Goal: Transaction & Acquisition: Purchase product/service

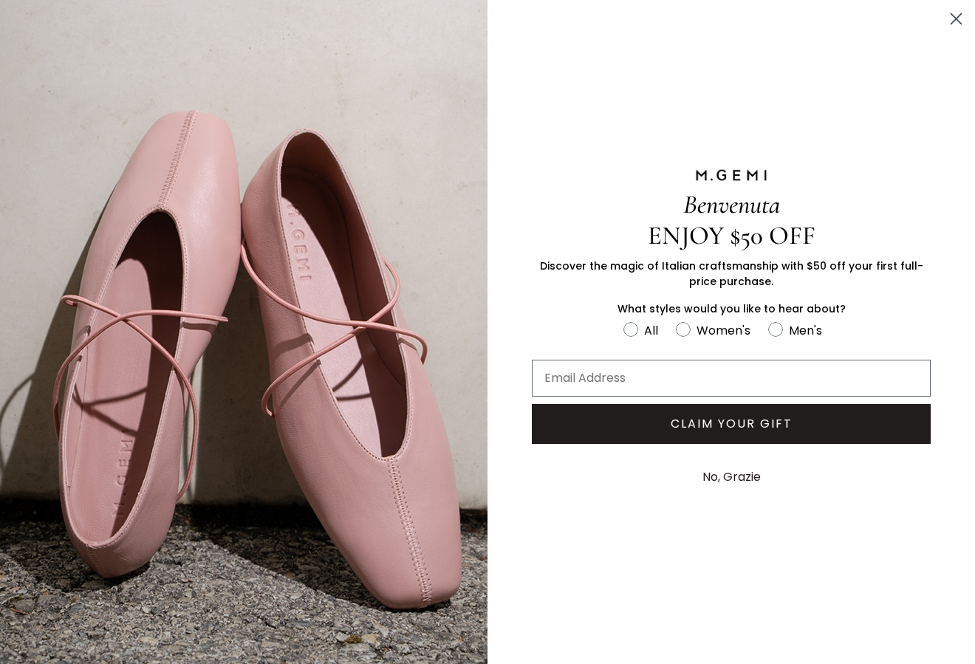
click at [957, 16] on circle "Close dialog" at bounding box center [956, 19] width 24 height 24
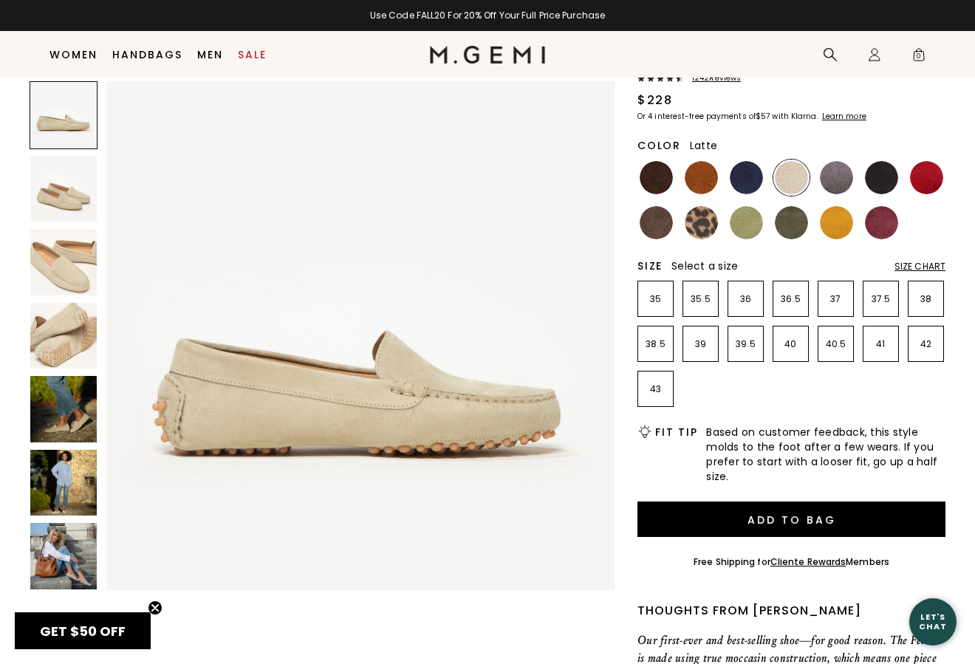
scroll to position [122, 0]
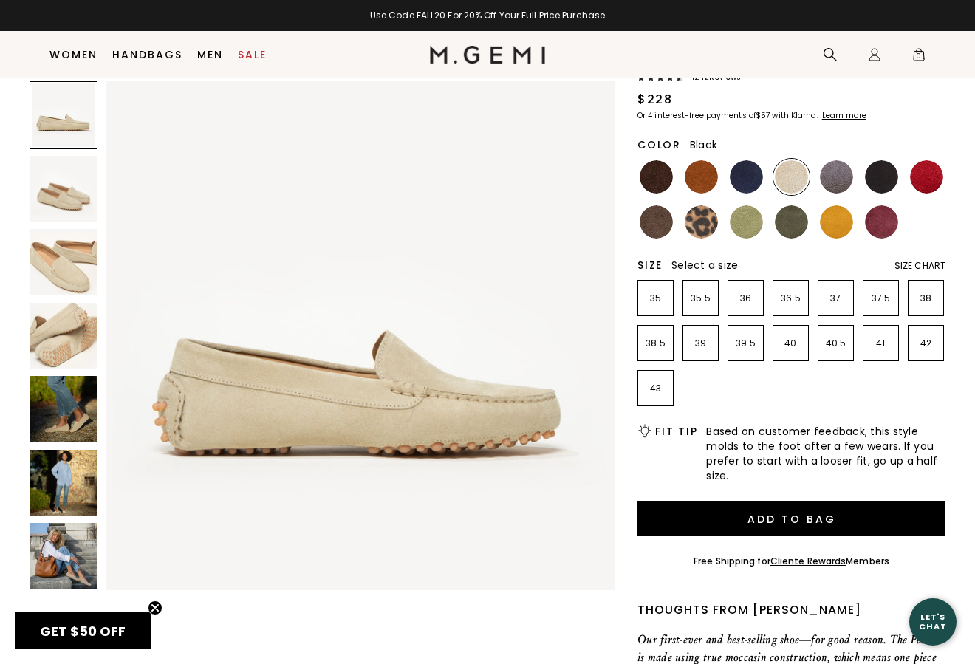
click at [882, 175] on img at bounding box center [881, 176] width 33 height 33
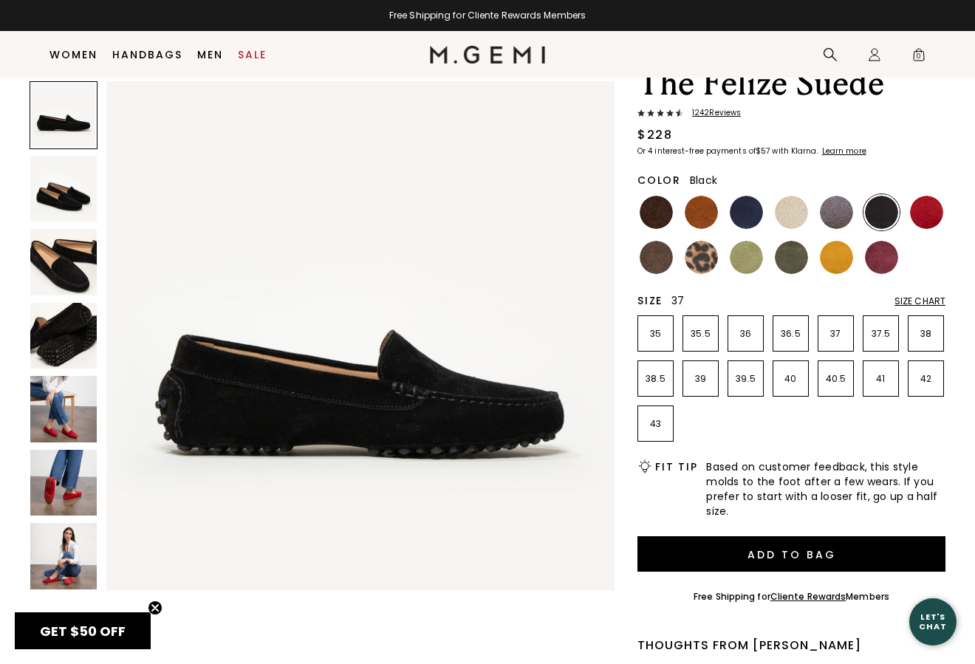
scroll to position [86, 0]
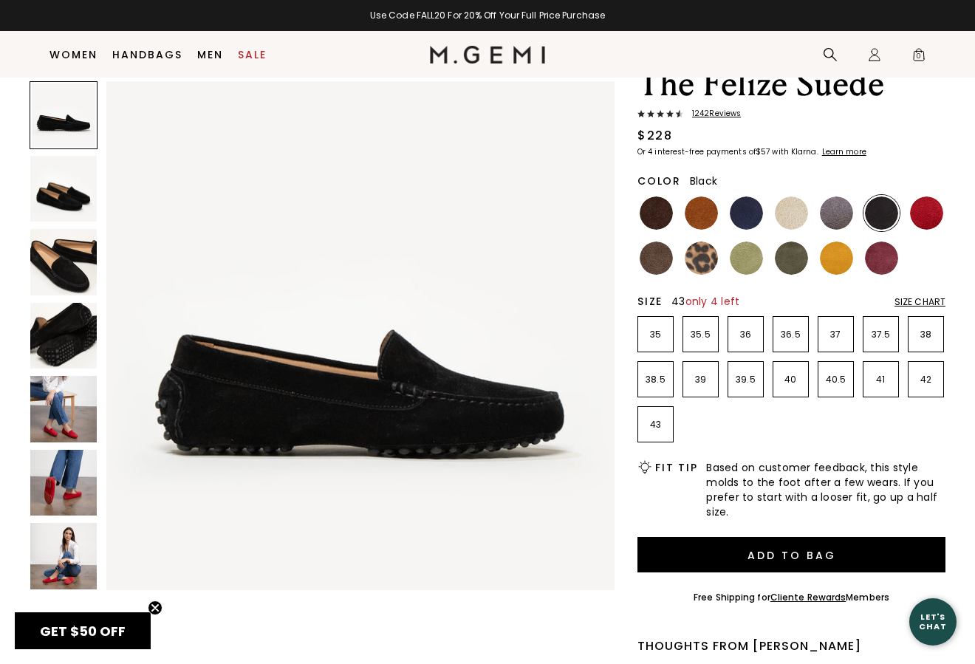
click at [660, 423] on p "43" at bounding box center [655, 425] width 35 height 12
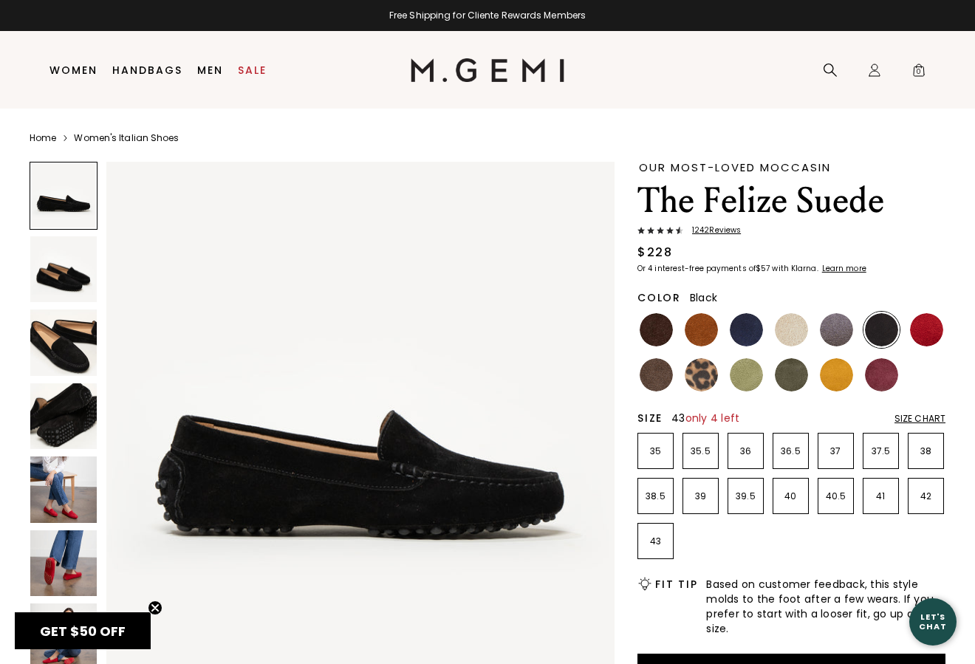
click at [655, 543] on p "43" at bounding box center [655, 542] width 35 height 12
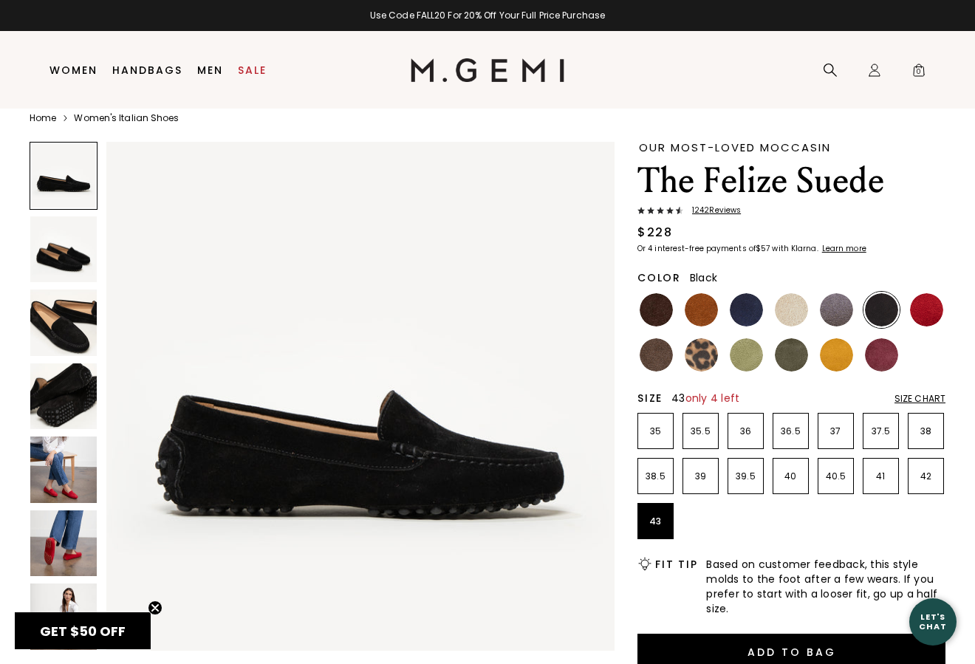
scroll to position [16, 0]
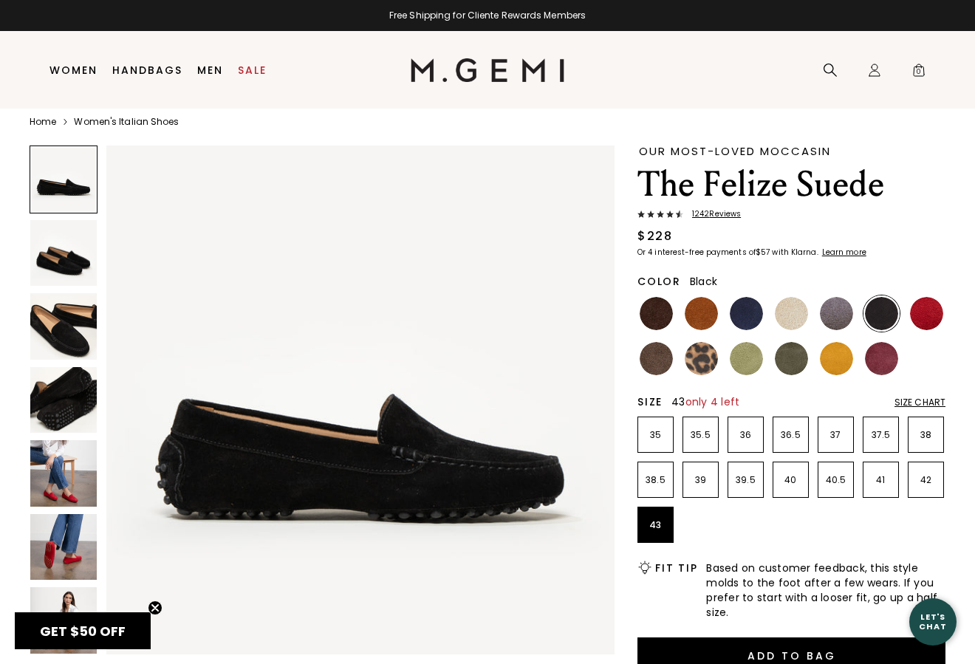
click at [923, 400] on div "Size Chart" at bounding box center [920, 403] width 51 height 12
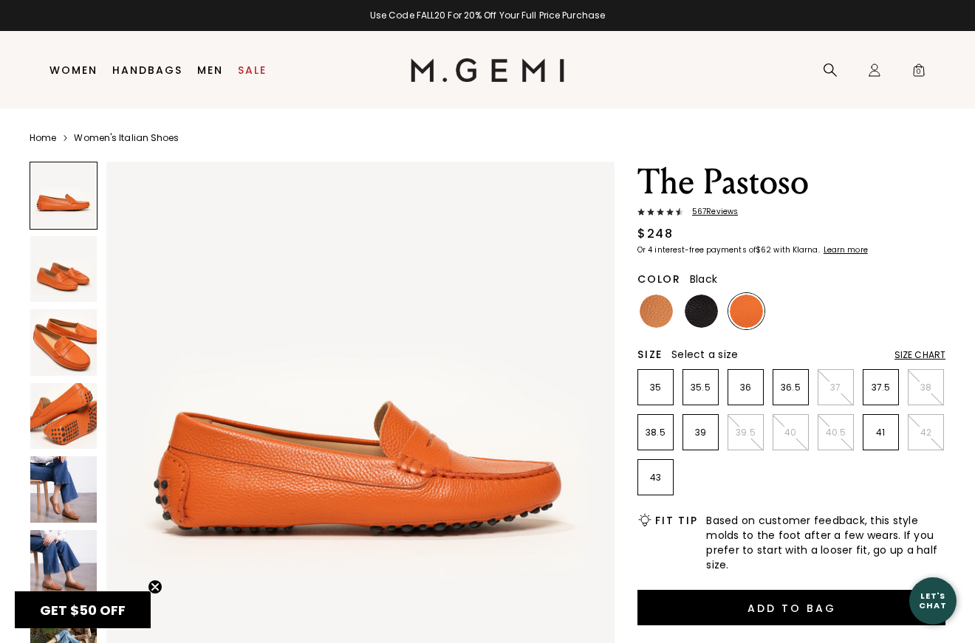
click at [702, 312] on img at bounding box center [701, 311] width 33 height 33
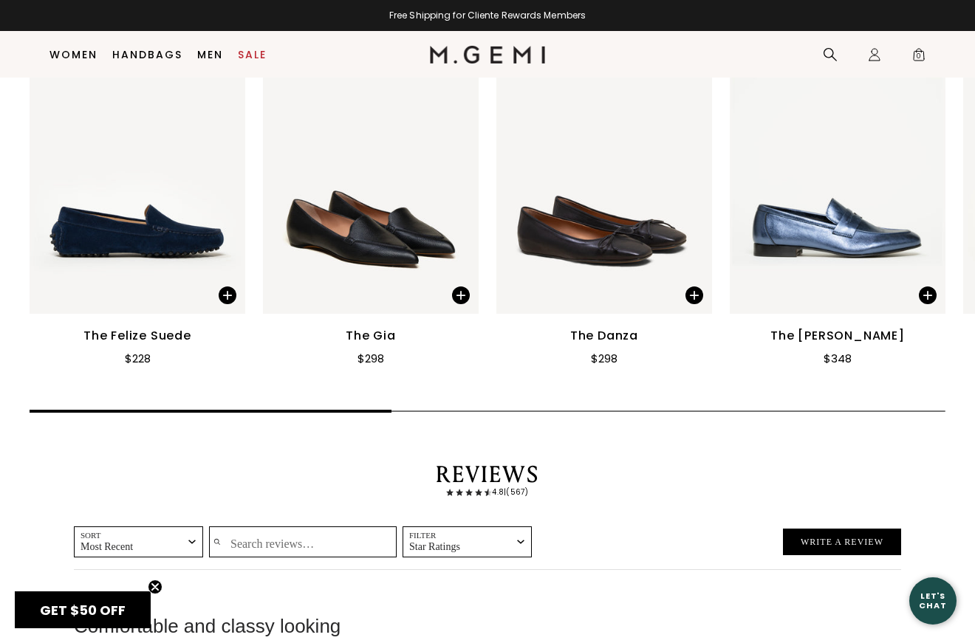
scroll to position [1873, 0]
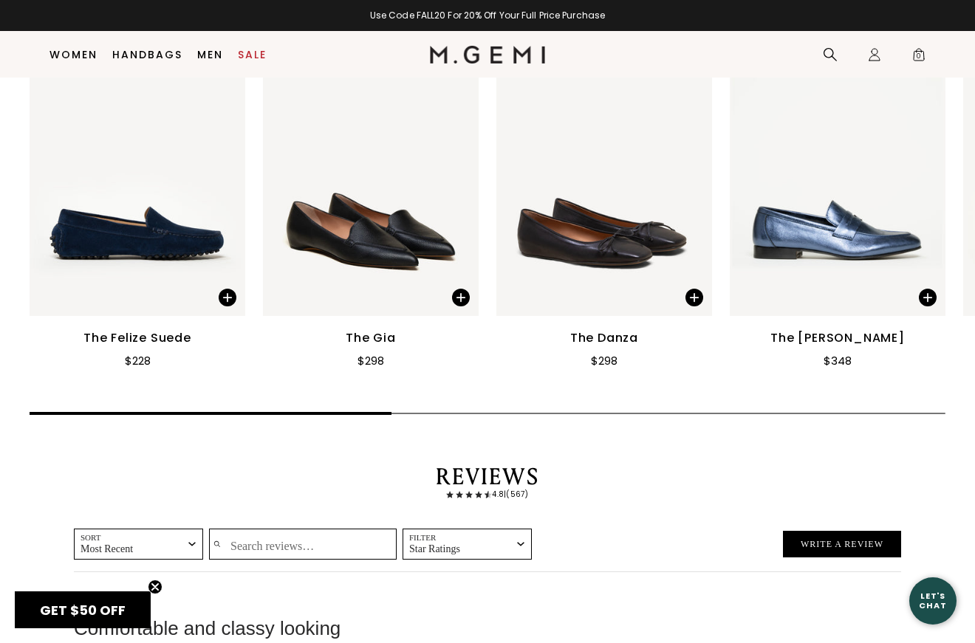
click at [131, 212] on div "Close dialog Don't Forget ENJOY $50 OFF Don’t see something you love? We launch…" at bounding box center [487, 321] width 975 height 643
click at [131, 212] on img at bounding box center [138, 172] width 216 height 287
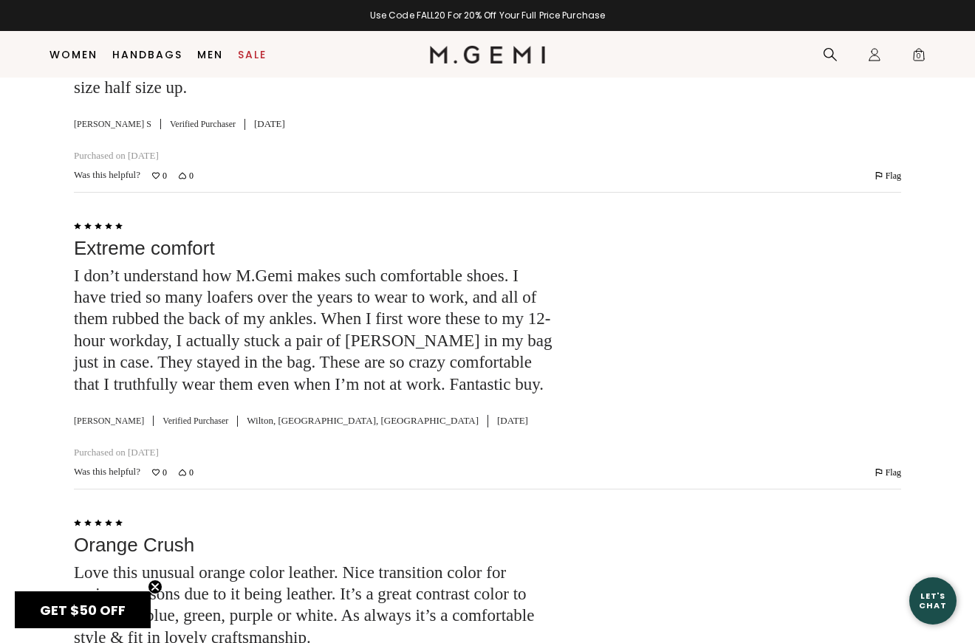
scroll to position [2465, 0]
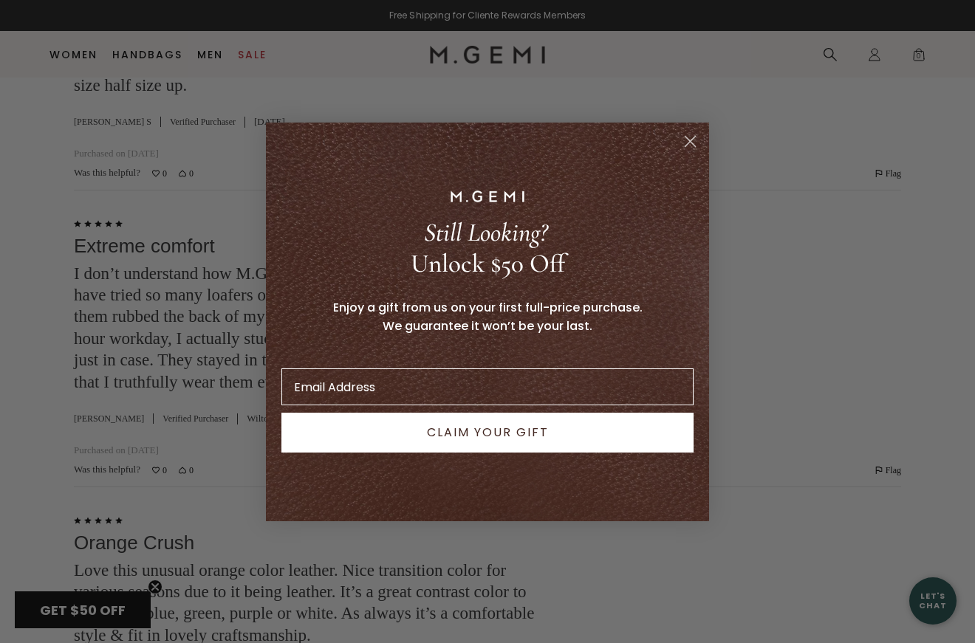
click at [690, 137] on circle "Close dialog" at bounding box center [690, 141] width 24 height 24
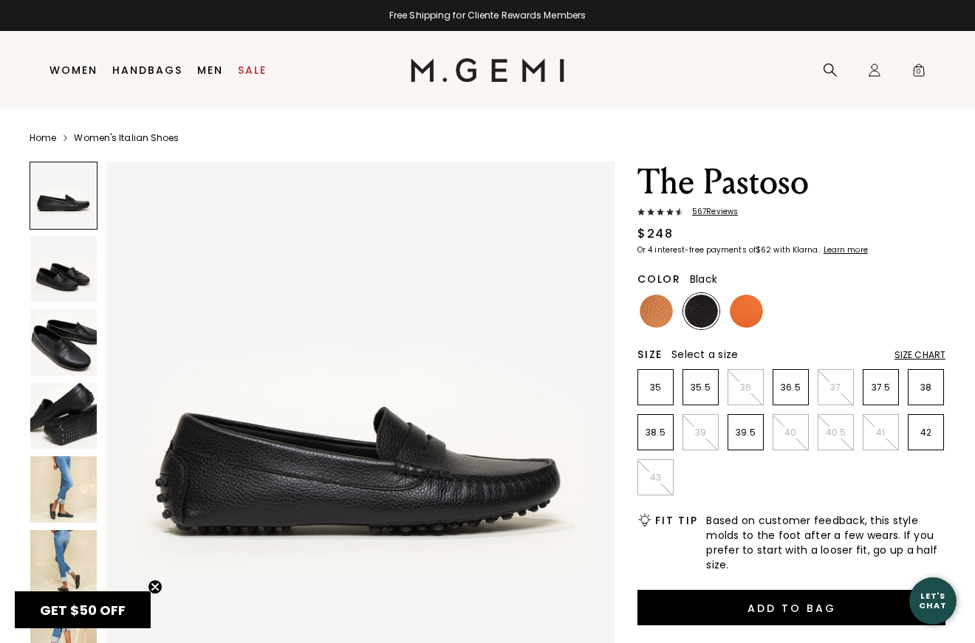
scroll to position [0, 0]
